Goal: Browse casually

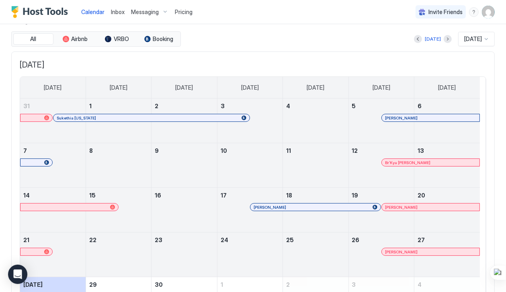
scroll to position [19, 0]
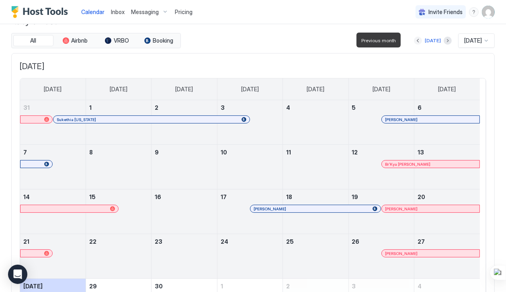
click at [414, 41] on button "Previous month" at bounding box center [418, 41] width 8 height 8
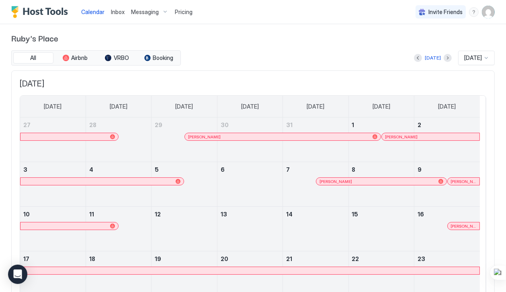
scroll to position [0, 0]
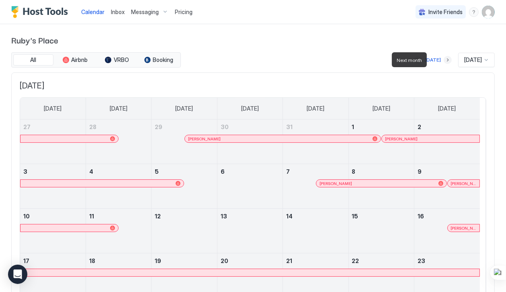
click at [444, 57] on button "Next month" at bounding box center [448, 60] width 8 height 8
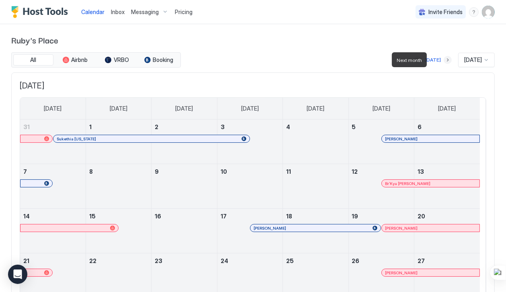
click at [444, 57] on button "Next month" at bounding box center [448, 60] width 8 height 8
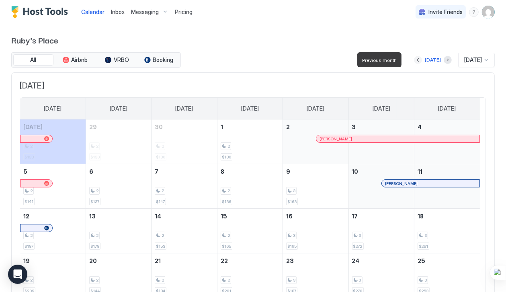
click at [414, 60] on button "Previous month" at bounding box center [418, 60] width 8 height 8
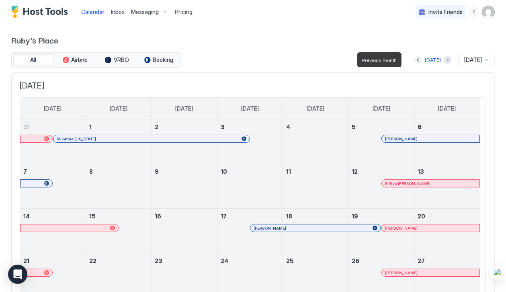
click at [414, 60] on button "Previous month" at bounding box center [418, 60] width 8 height 8
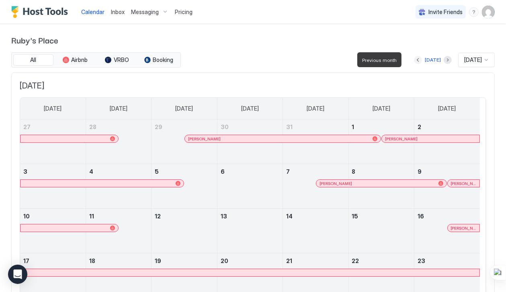
click at [414, 60] on button "Previous month" at bounding box center [418, 60] width 8 height 8
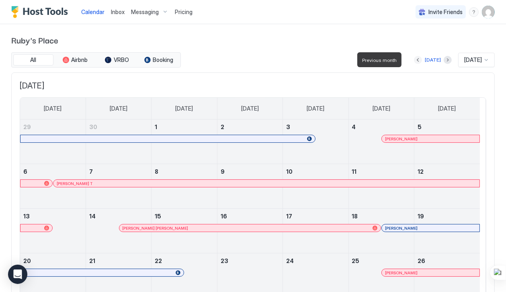
click at [414, 60] on button "Previous month" at bounding box center [418, 60] width 8 height 8
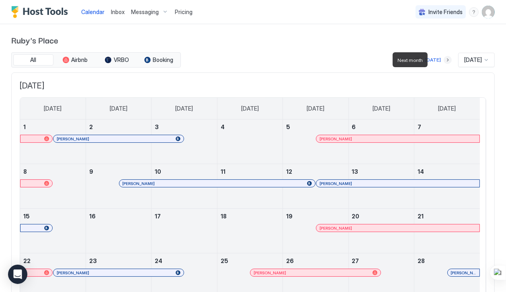
click at [444, 61] on button "Next month" at bounding box center [448, 60] width 8 height 8
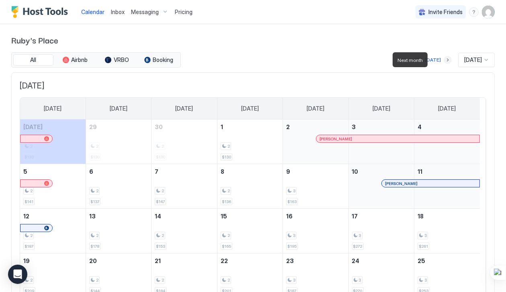
click at [444, 61] on button "Next month" at bounding box center [448, 60] width 8 height 8
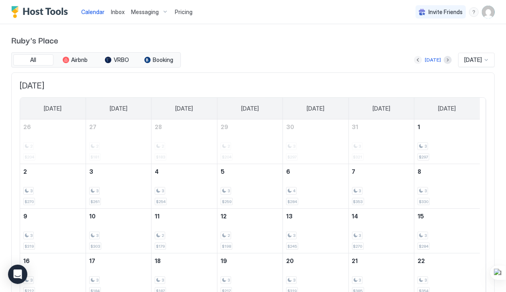
click at [414, 59] on button "Previous month" at bounding box center [418, 60] width 8 height 8
